Goal: Transaction & Acquisition: Book appointment/travel/reservation

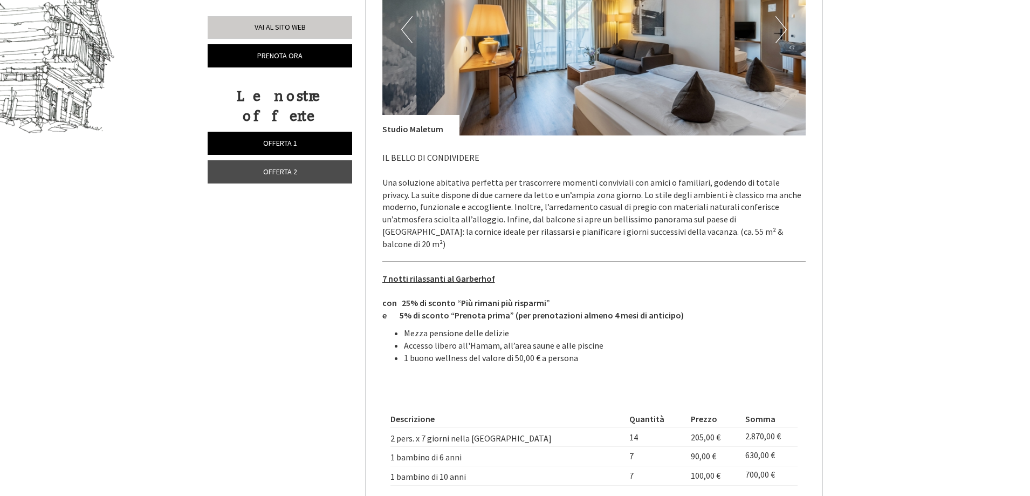
scroll to position [755, 0]
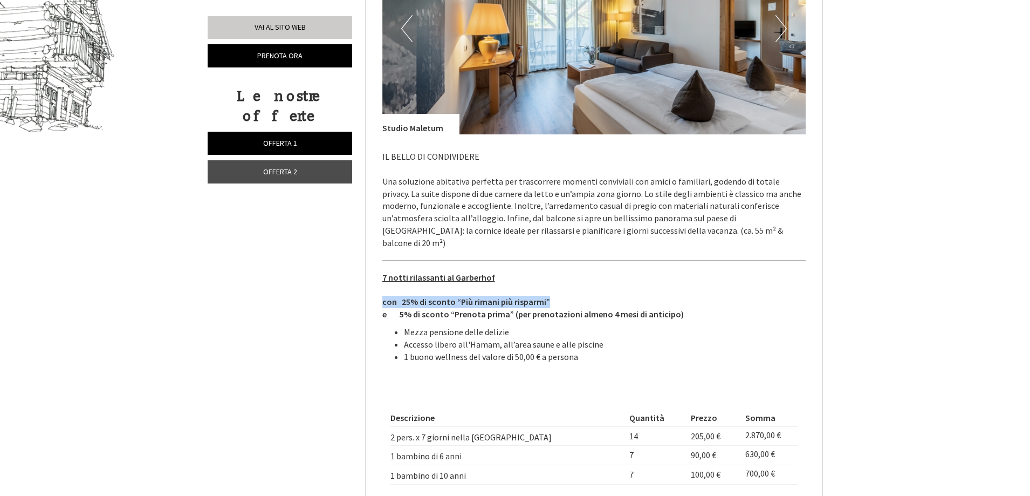
drag, startPoint x: 381, startPoint y: 289, endPoint x: 671, endPoint y: 290, distance: 289.6
click at [612, 292] on div "Offerta 1 di 2 Offerta 1 1x Studio Maletum 4 Persone: Suite Trattamento: Mezza …" at bounding box center [594, 180] width 456 height 850
click at [725, 282] on p "7 notti rilassanti al Garberhof con 25% di sconto “Più rimani più risparmi” e 5…" at bounding box center [594, 295] width 424 height 49
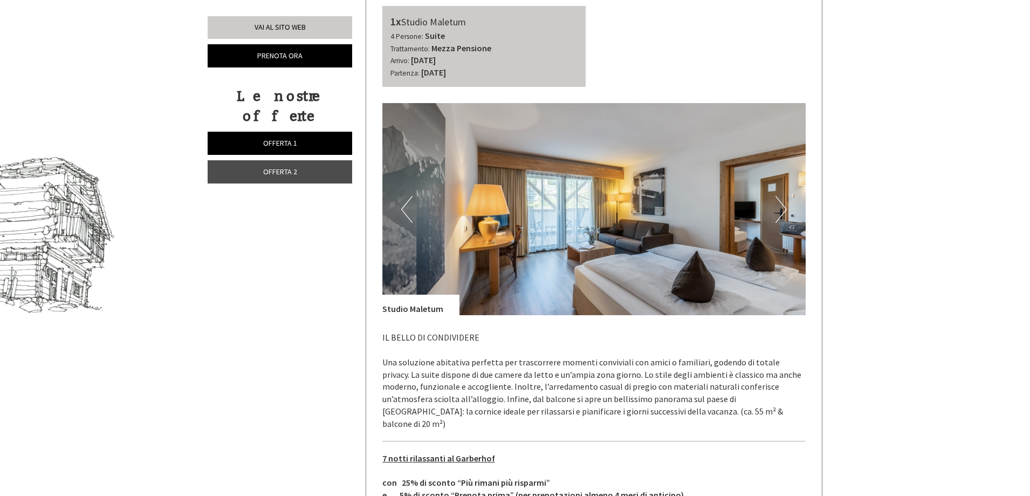
scroll to position [593, 0]
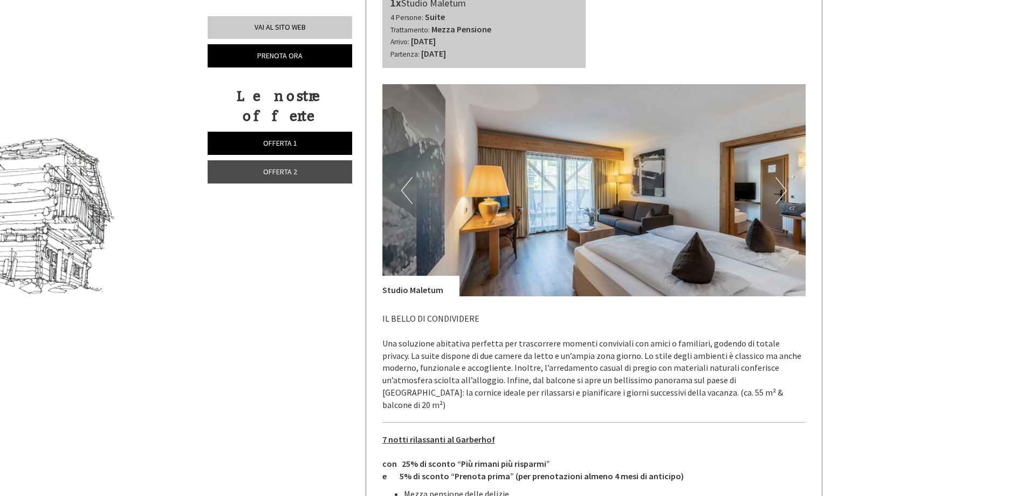
click at [436, 34] on b "Mezza Pensione" at bounding box center [461, 29] width 60 height 11
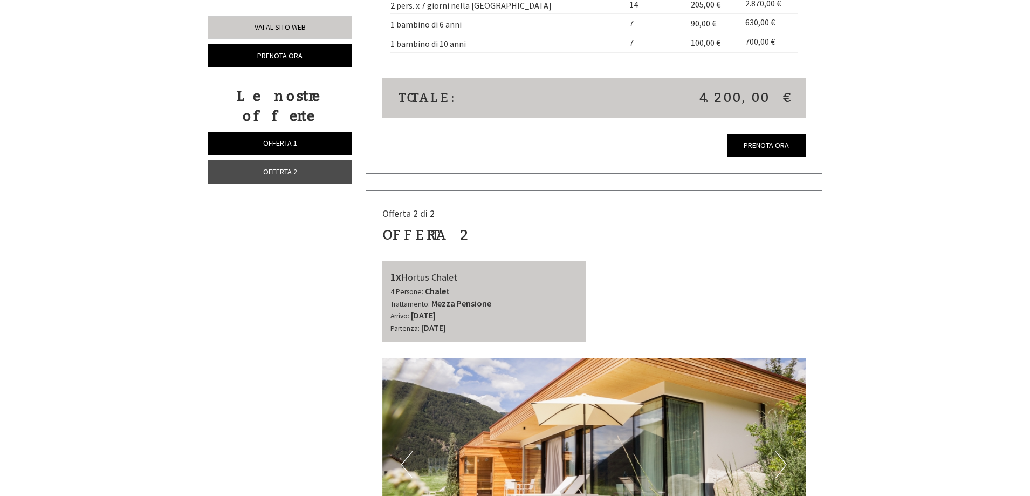
scroll to position [1240, 0]
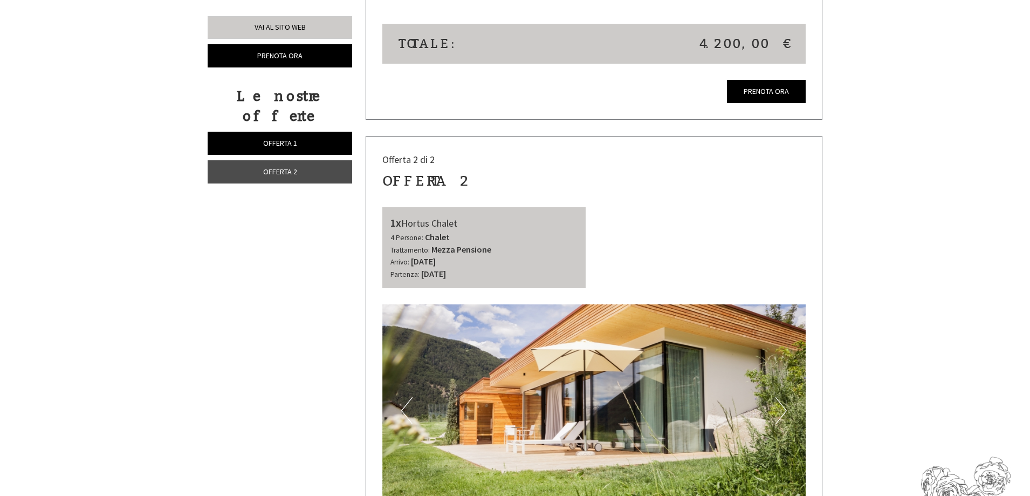
click at [319, 160] on link "Offerta 2" at bounding box center [280, 171] width 145 height 23
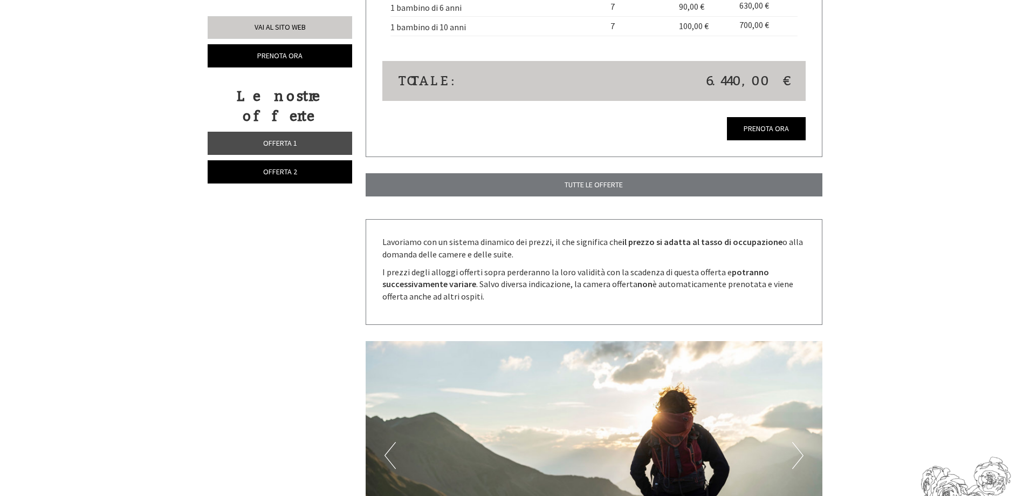
scroll to position [509, 0]
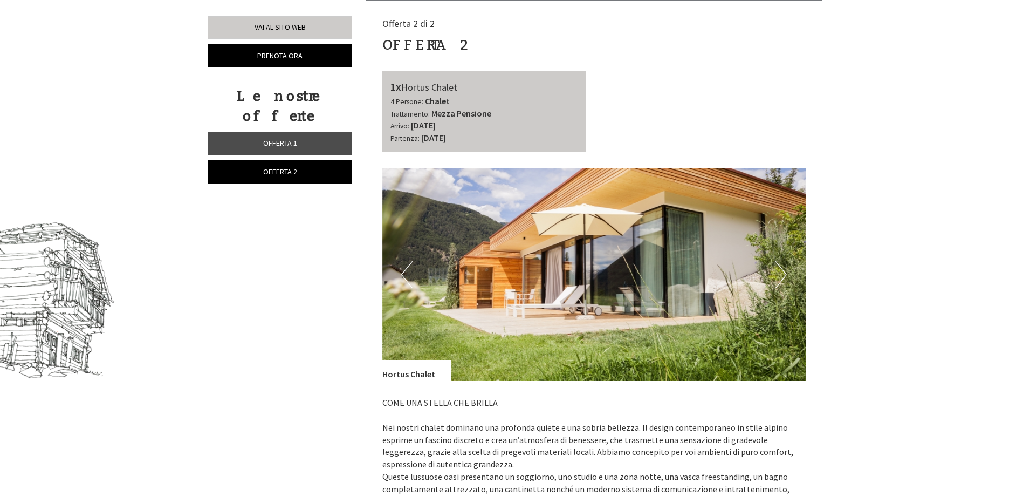
click at [280, 111] on div "Le nostre offerte Offerta 1 Offerta 2" at bounding box center [280, 140] width 145 height 109
click at [282, 138] on span "Offerta 1" at bounding box center [280, 143] width 34 height 10
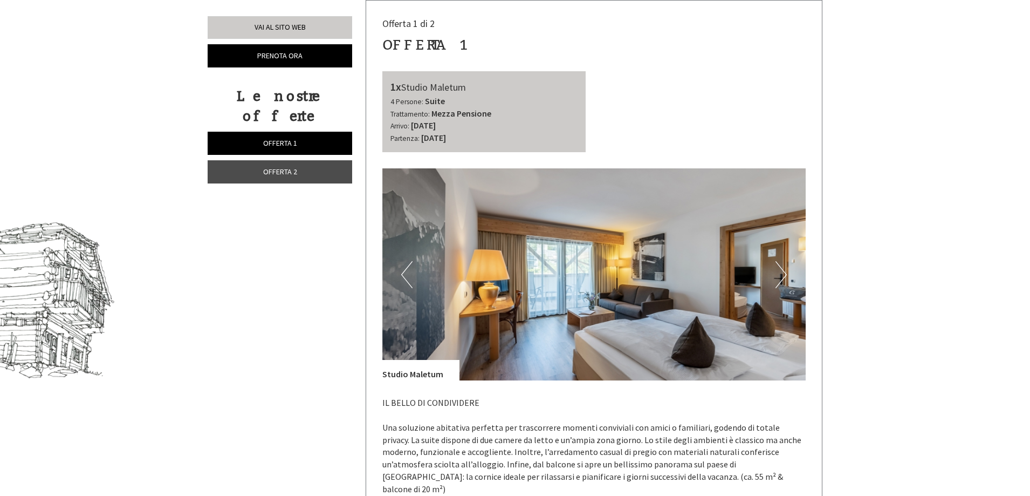
click at [279, 167] on span "Offerta 2" at bounding box center [280, 172] width 34 height 10
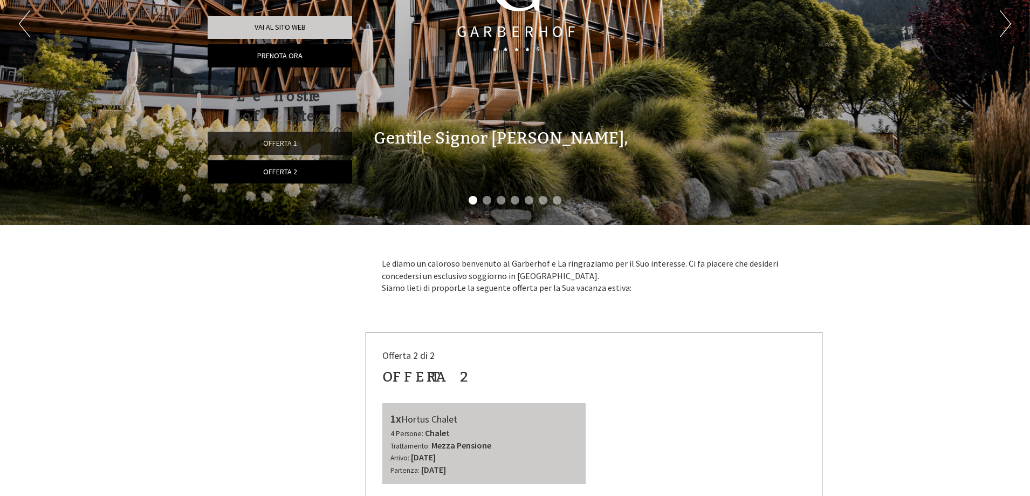
scroll to position [78, 0]
